Goal: Register for event/course

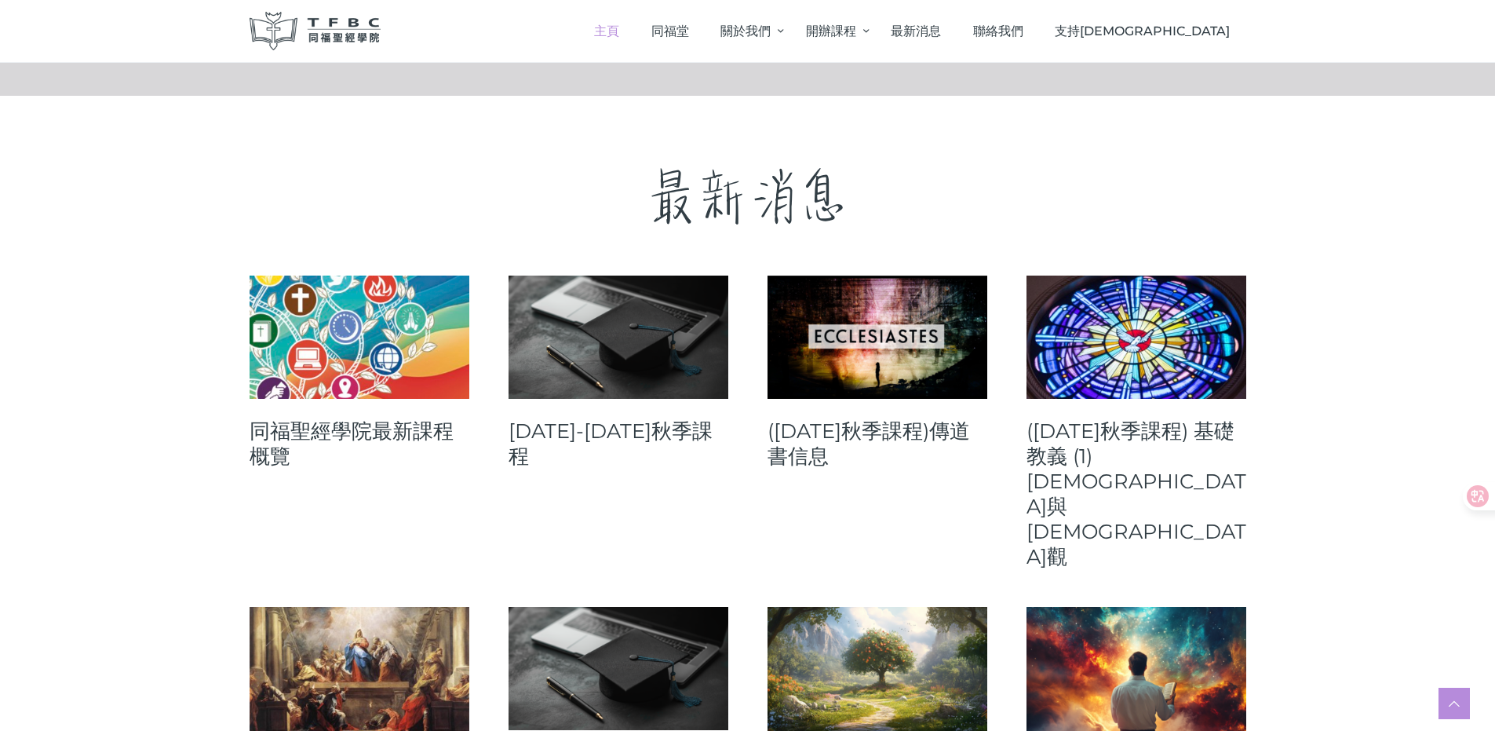
scroll to position [471, 0]
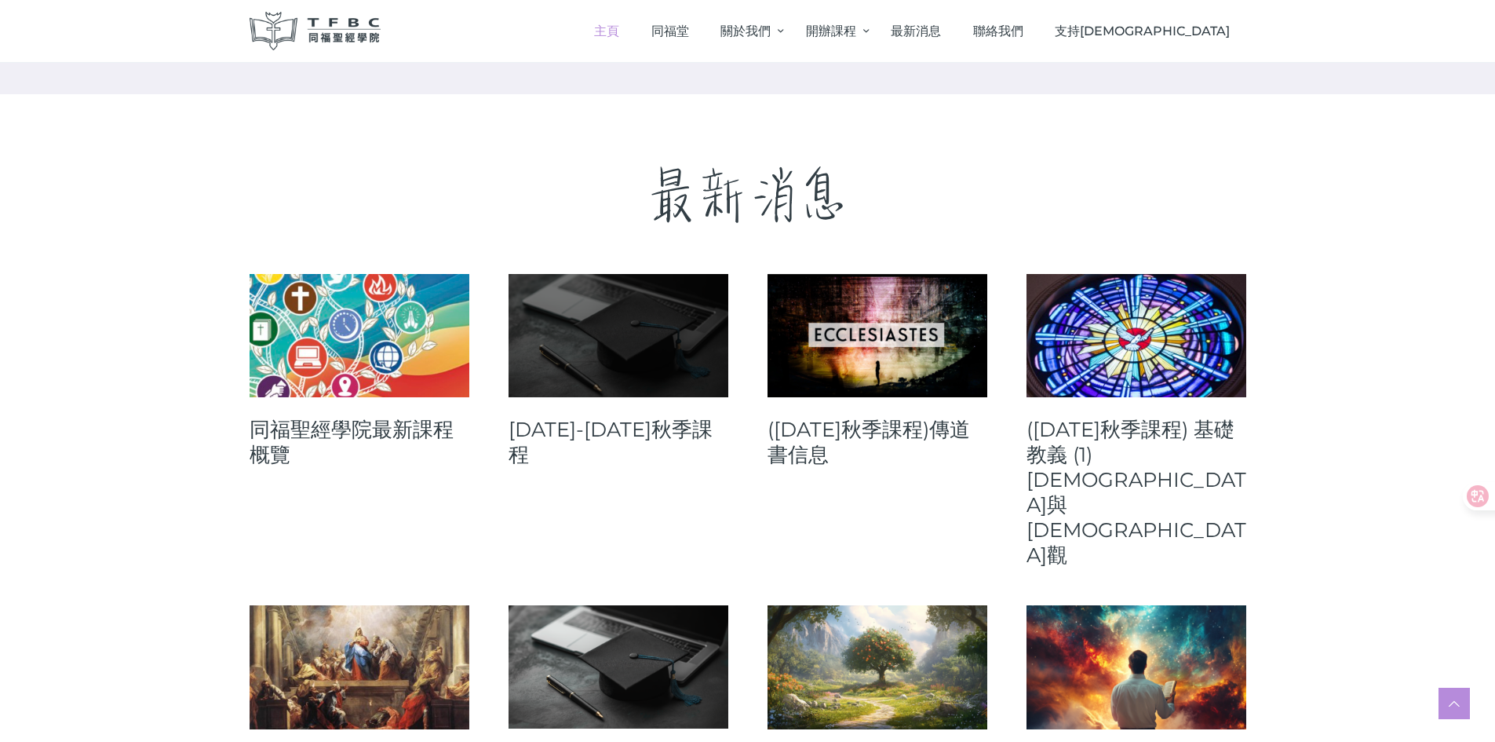
click at [620, 357] on link at bounding box center [619, 335] width 220 height 123
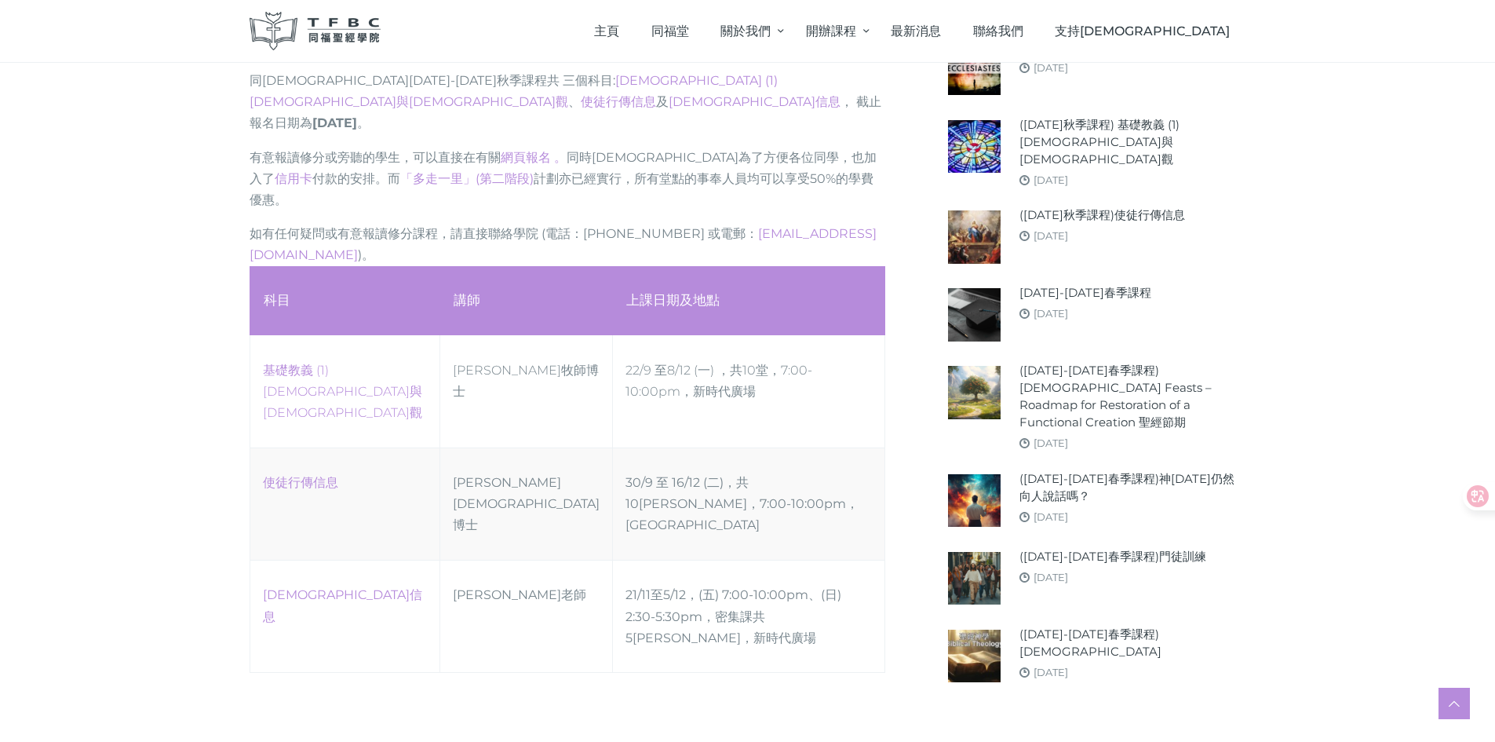
scroll to position [706, 0]
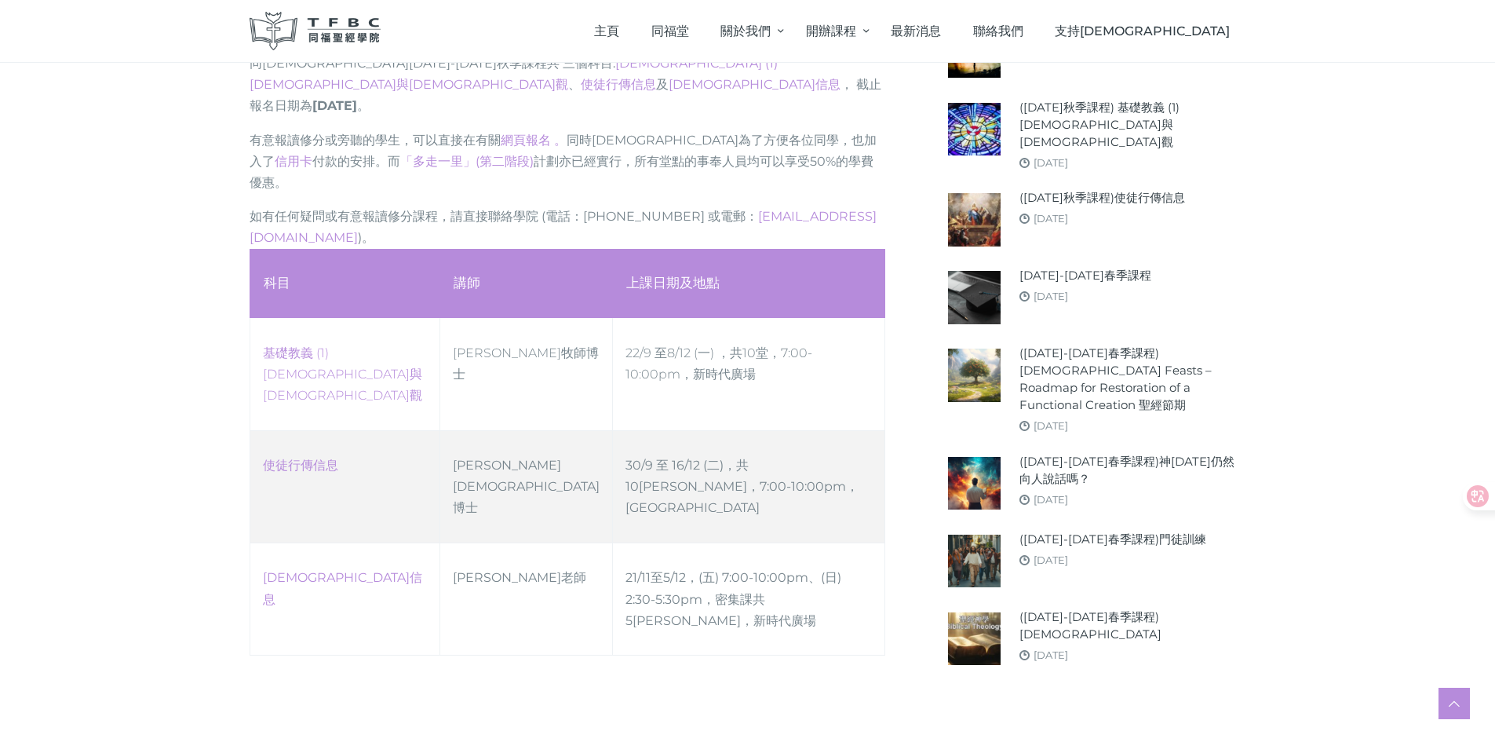
click at [710, 430] on td "30/9 至 16/12 (二)，共10堂 ，7:00-10:00pm，高威樓C Hall" at bounding box center [749, 486] width 272 height 112
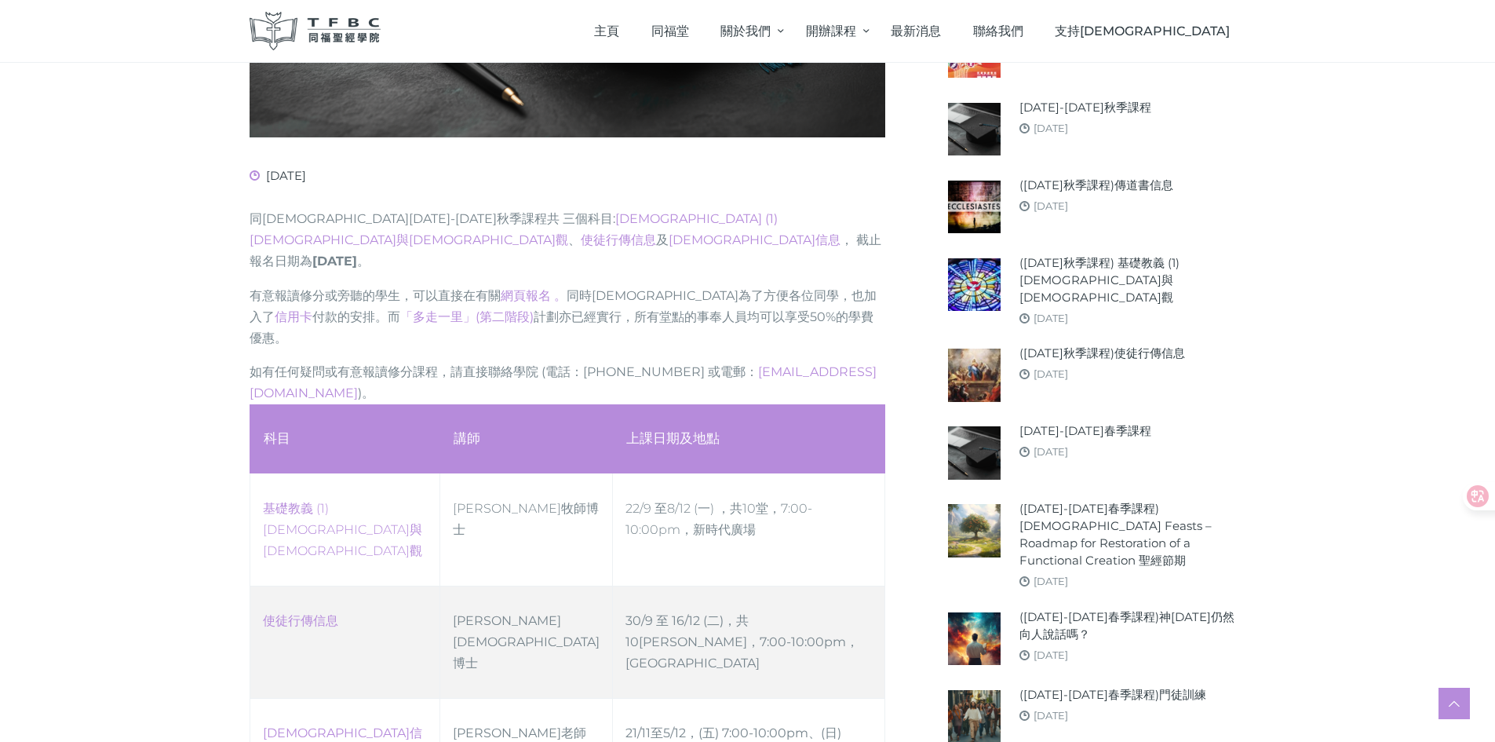
scroll to position [549, 0]
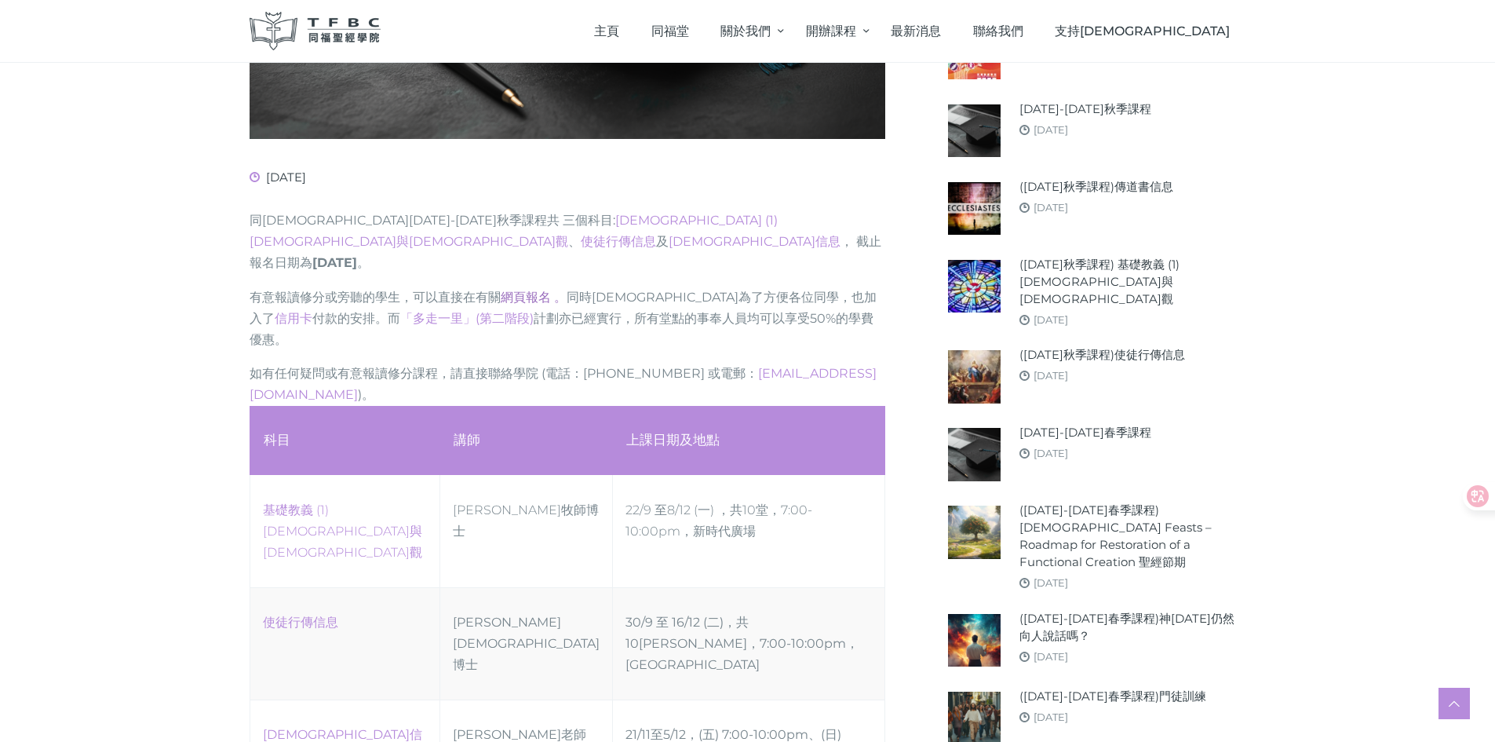
click at [537, 290] on link "網頁報名 。" at bounding box center [534, 297] width 66 height 15
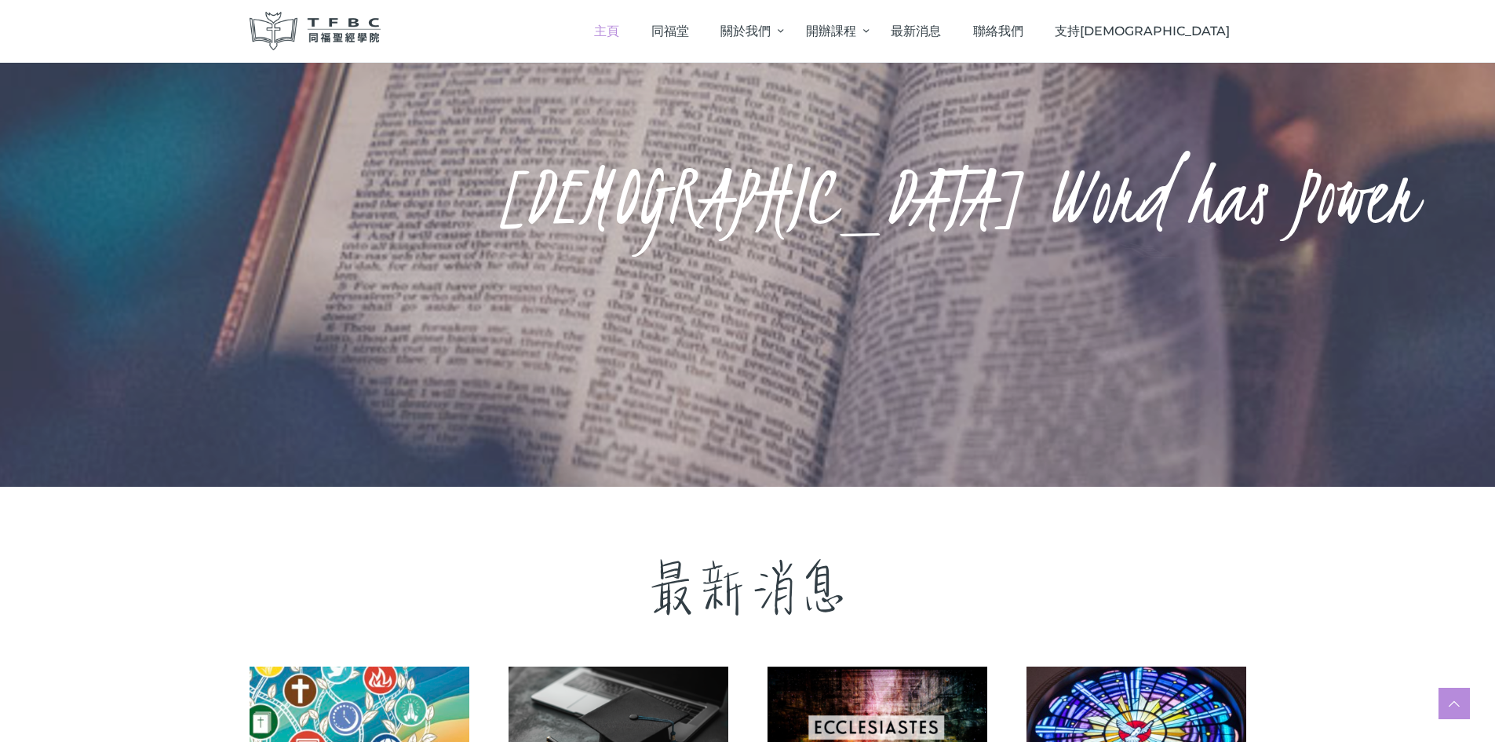
scroll to position [471, 0]
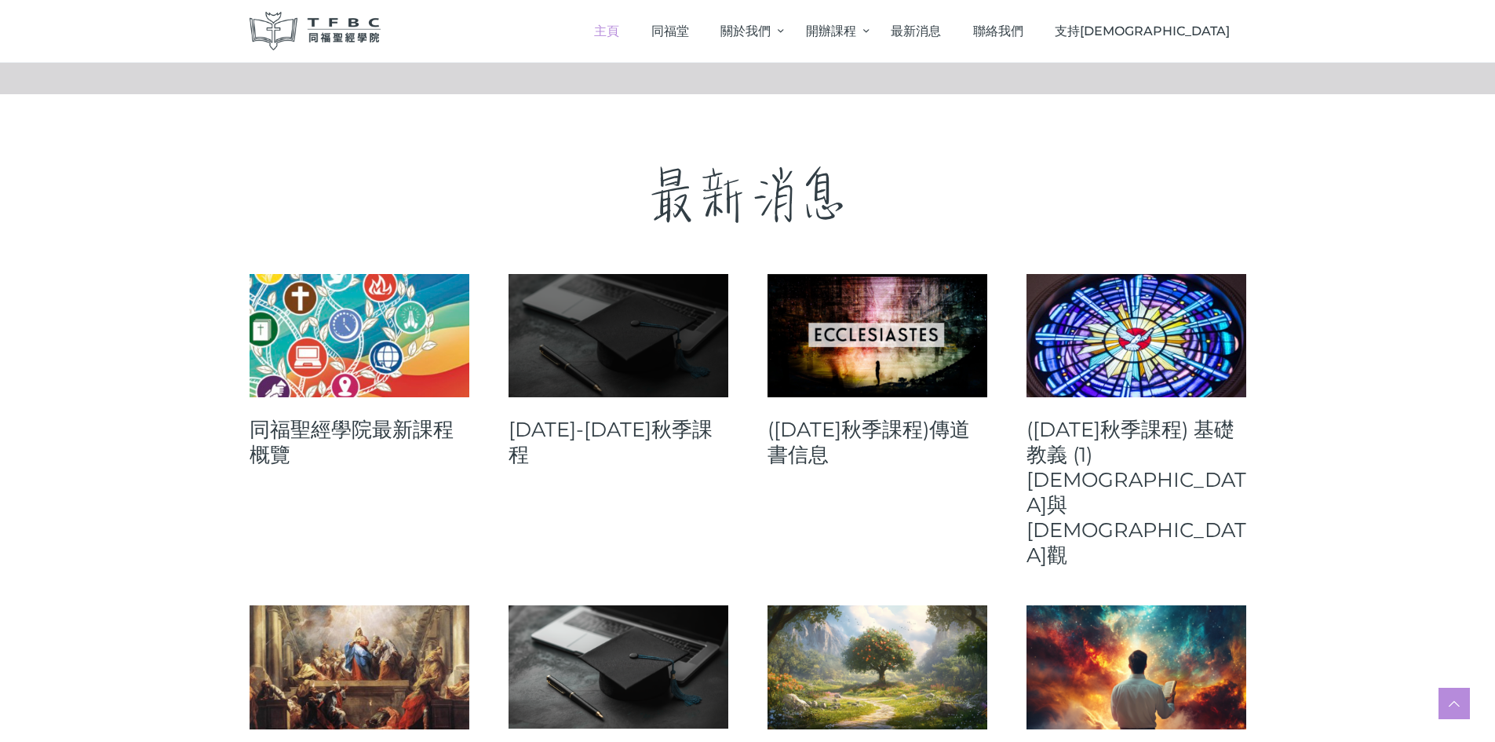
click at [641, 338] on link at bounding box center [619, 335] width 220 height 123
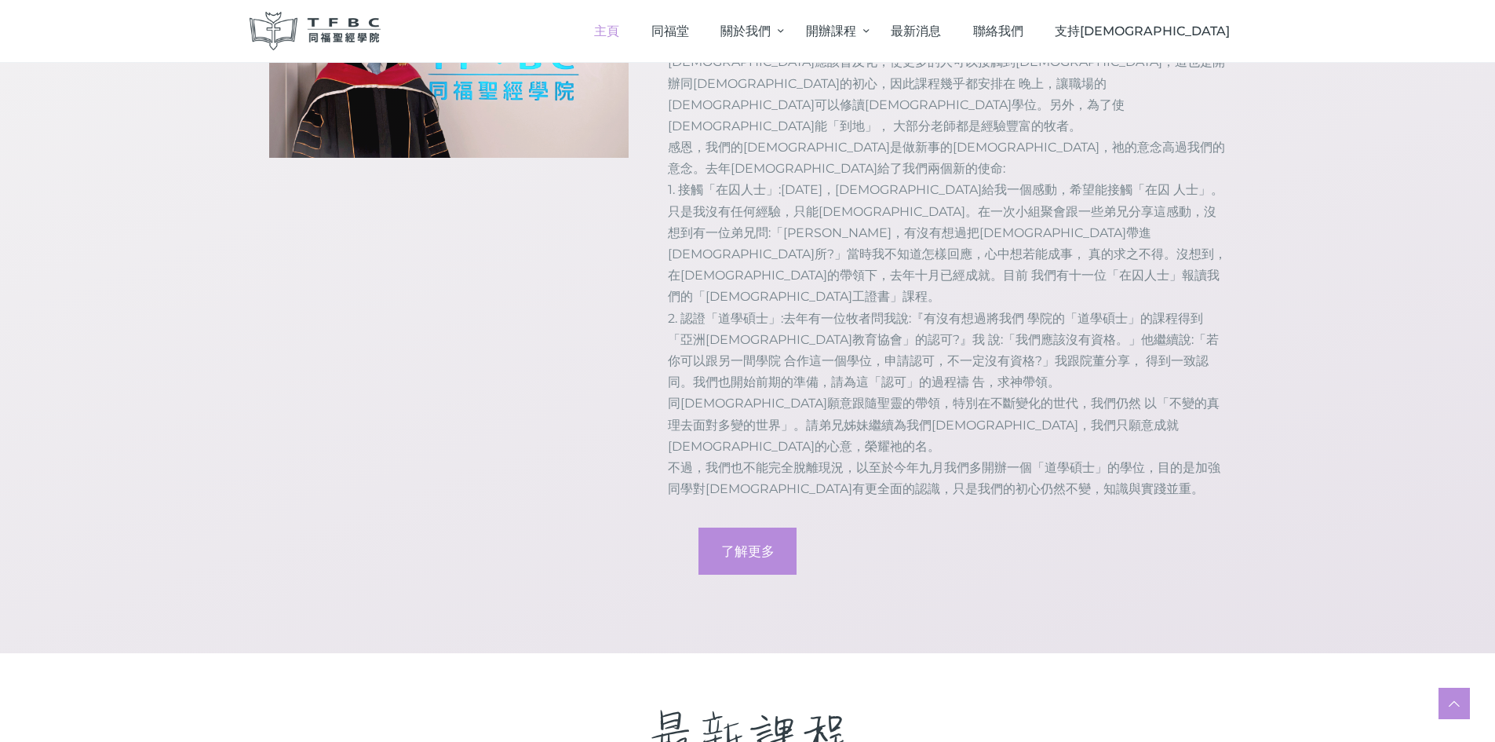
scroll to position [1648, 0]
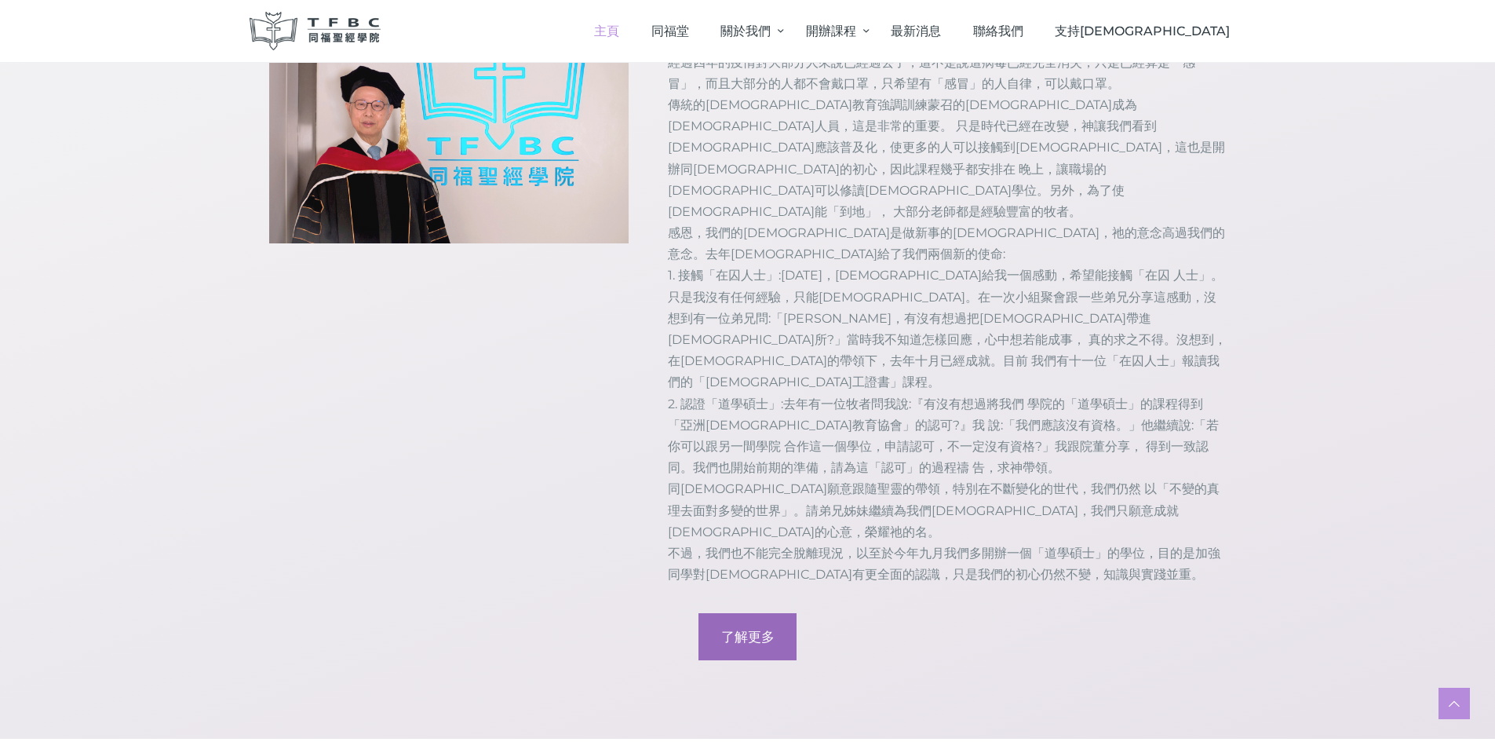
click at [736, 629] on span "了解更多" at bounding box center [747, 637] width 53 height 16
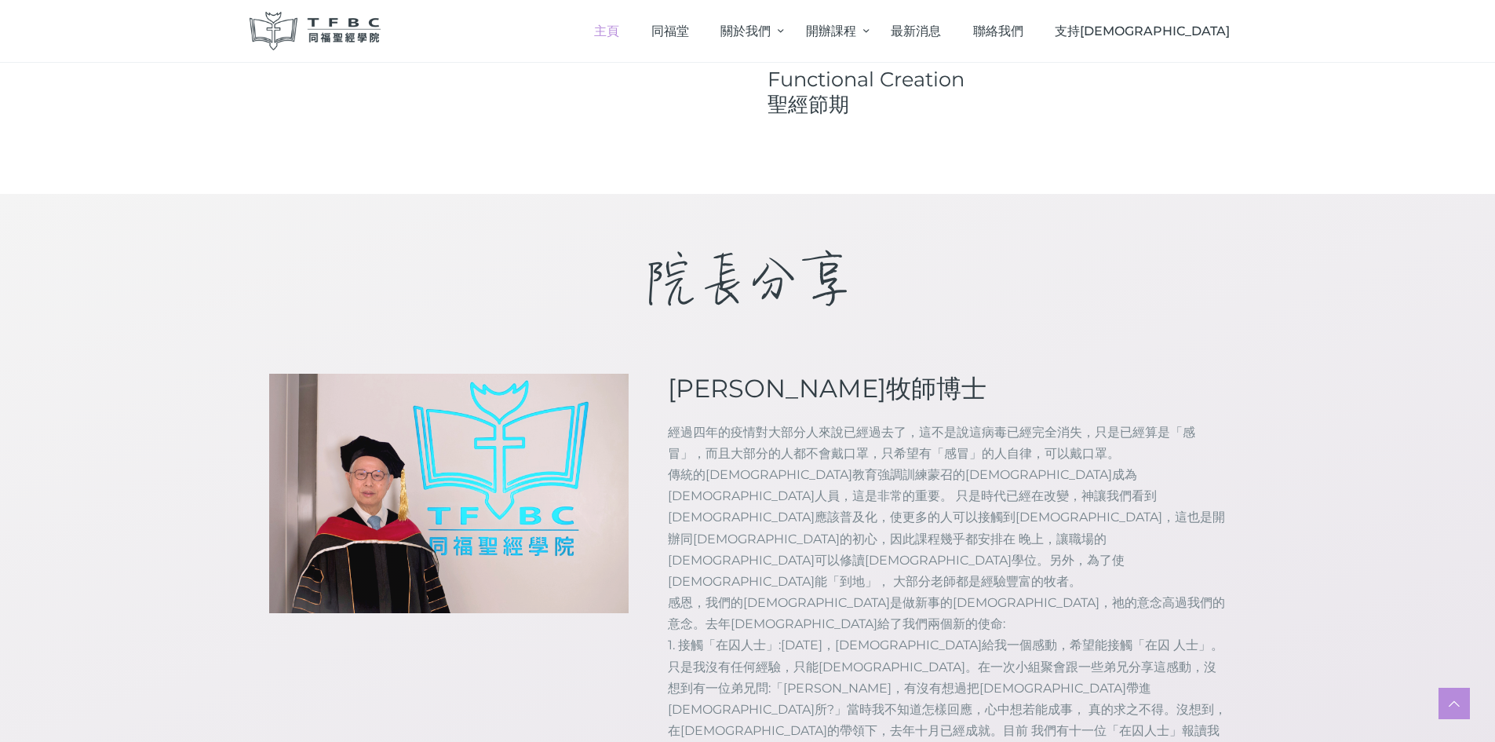
scroll to position [1256, 0]
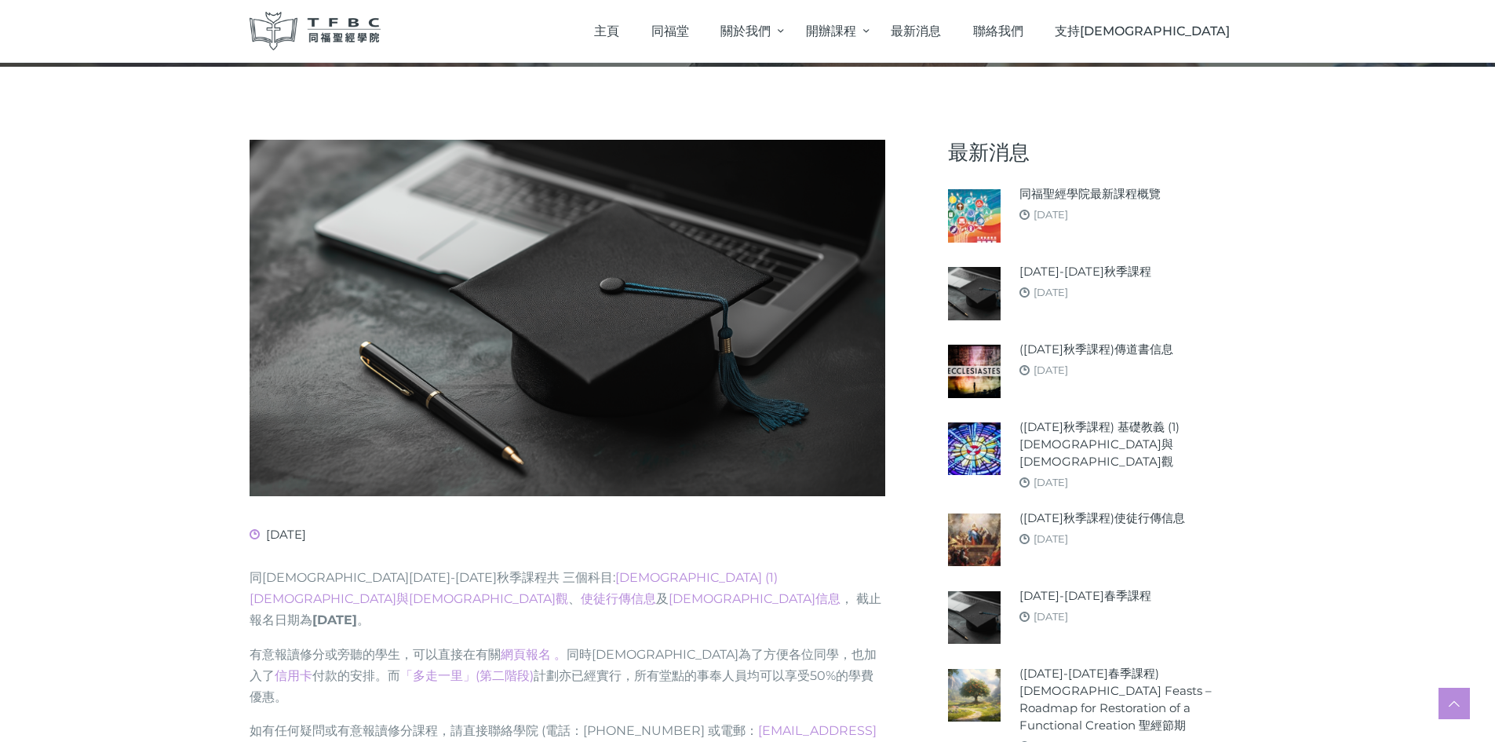
scroll to position [148, 0]
